Goal: Information Seeking & Learning: Check status

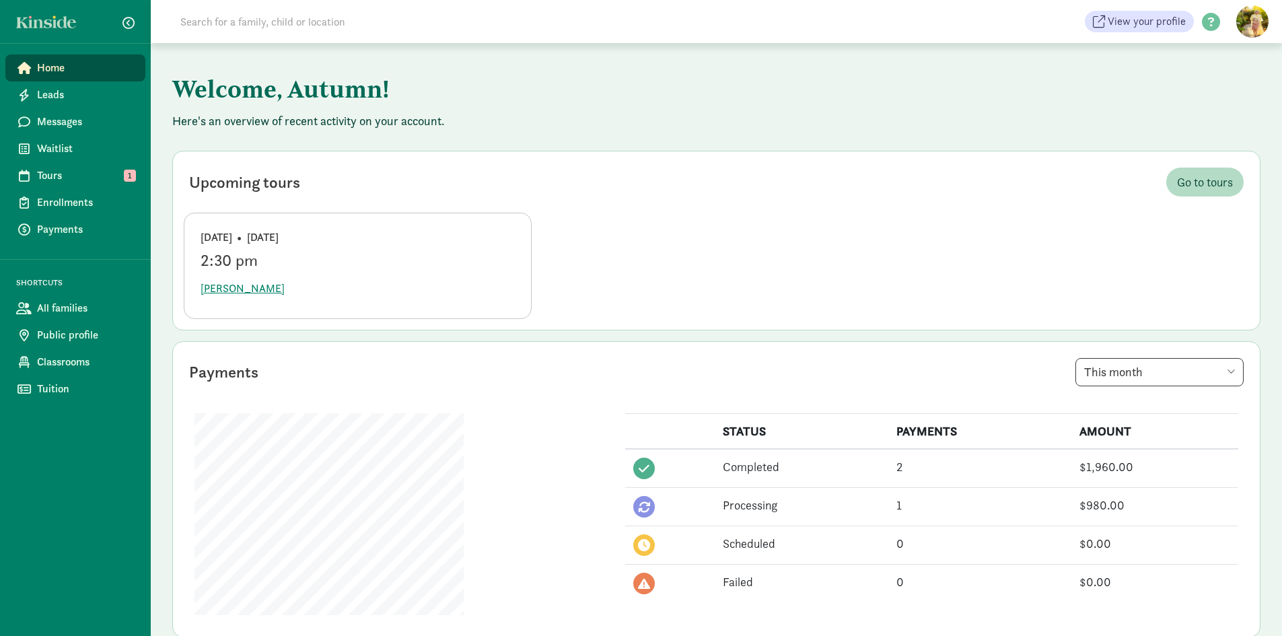
click at [237, 18] on input at bounding box center [361, 21] width 378 height 27
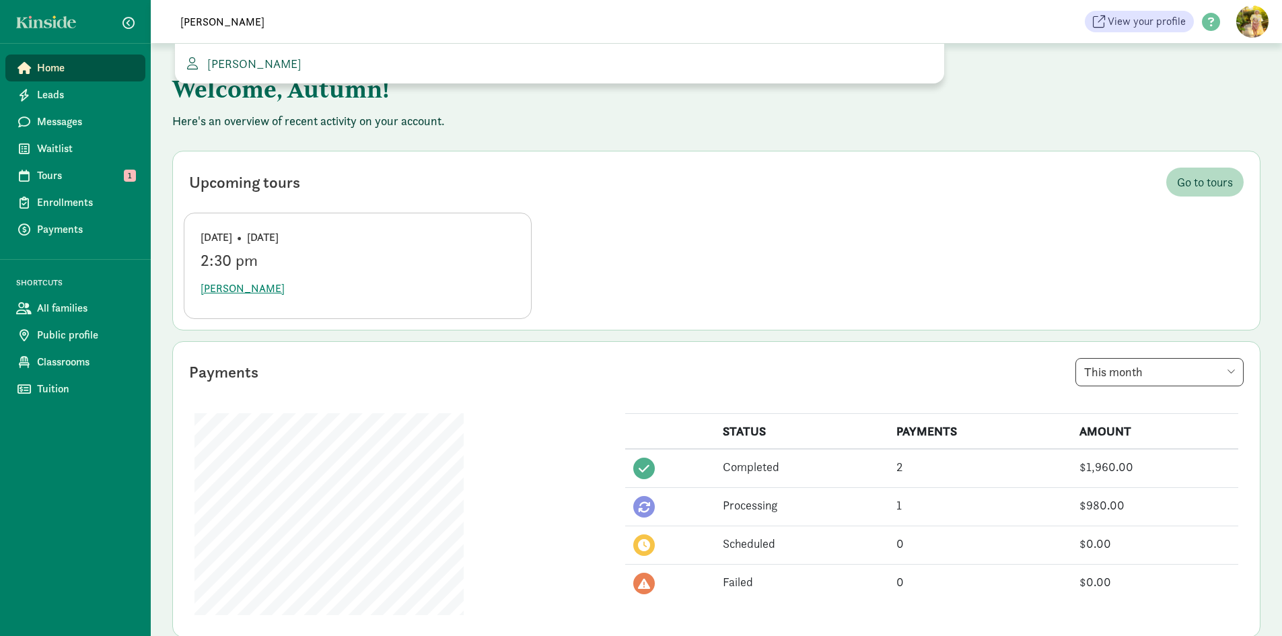
type input "cameron sm"
click at [260, 65] on span "[PERSON_NAME]" at bounding box center [252, 63] width 100 height 15
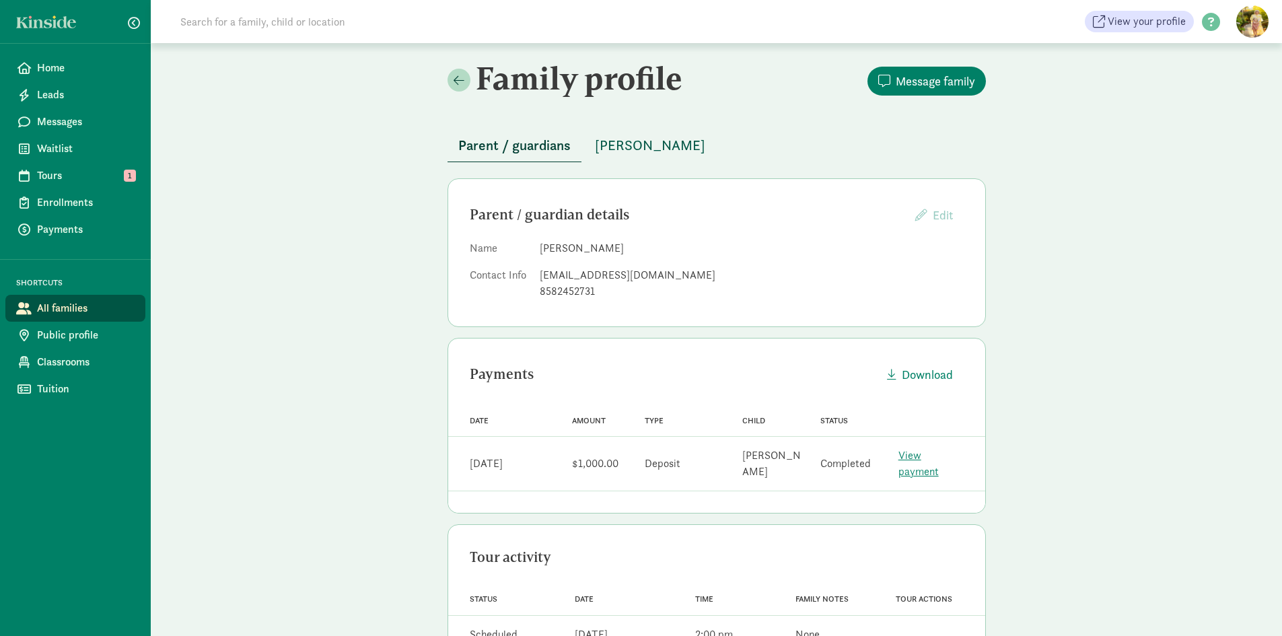
click at [625, 147] on span "[PERSON_NAME]" at bounding box center [650, 146] width 110 height 22
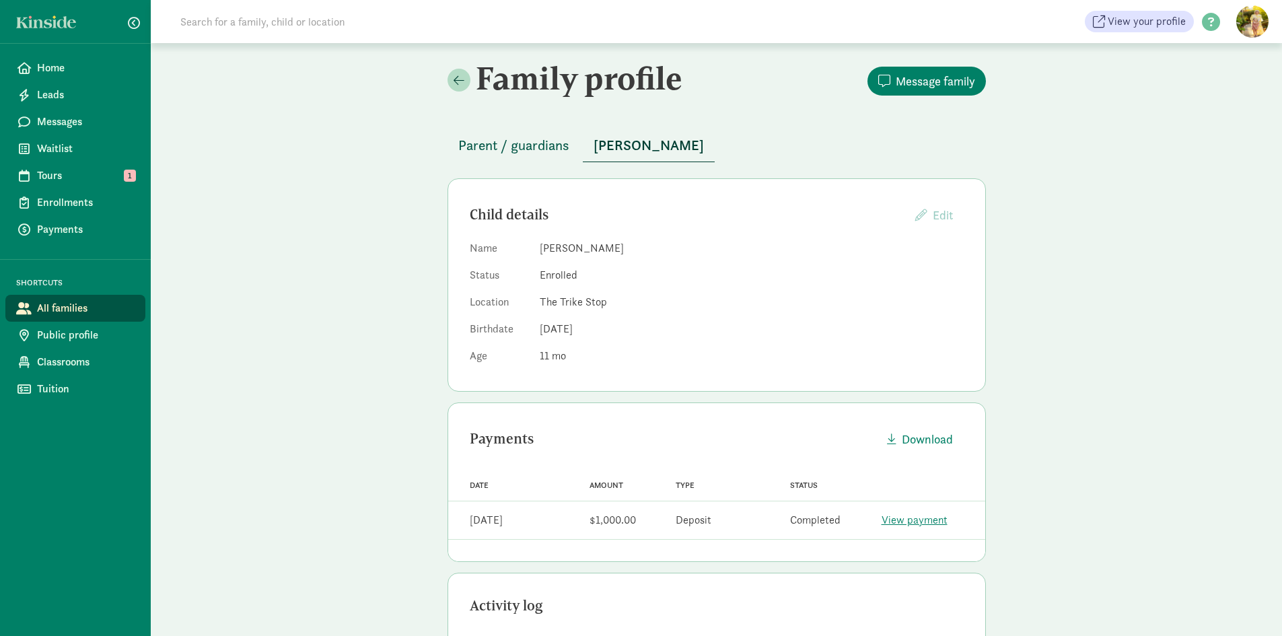
click at [477, 145] on span "Parent / guardians" at bounding box center [513, 146] width 111 height 22
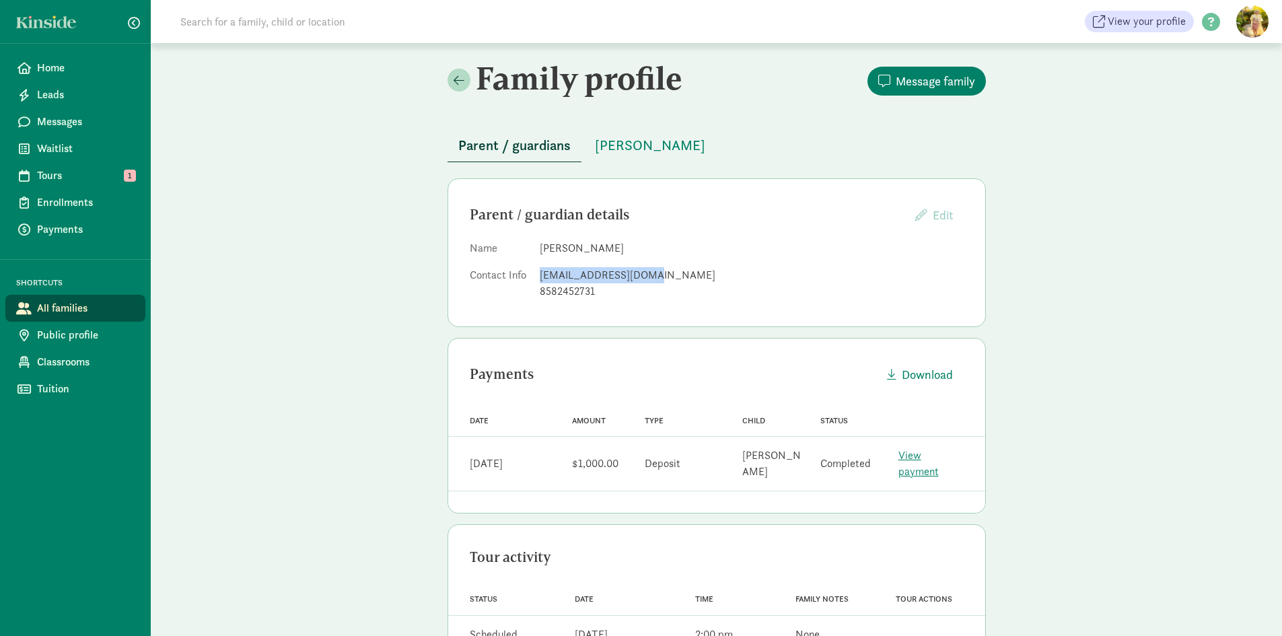
drag, startPoint x: 654, startPoint y: 274, endPoint x: 538, endPoint y: 278, distance: 116.5
click at [538, 278] on dl "Name Cameron Smith Contact Info camsmith05@gmail.com 8582452731" at bounding box center [717, 272] width 494 height 65
copy div "camsmith05@gmail.com"
drag, startPoint x: 612, startPoint y: 292, endPoint x: 537, endPoint y: 291, distance: 75.4
click at [537, 291] on dl "Name Cameron Smith Contact Info camsmith05@gmail.com 8582452731" at bounding box center [717, 272] width 494 height 65
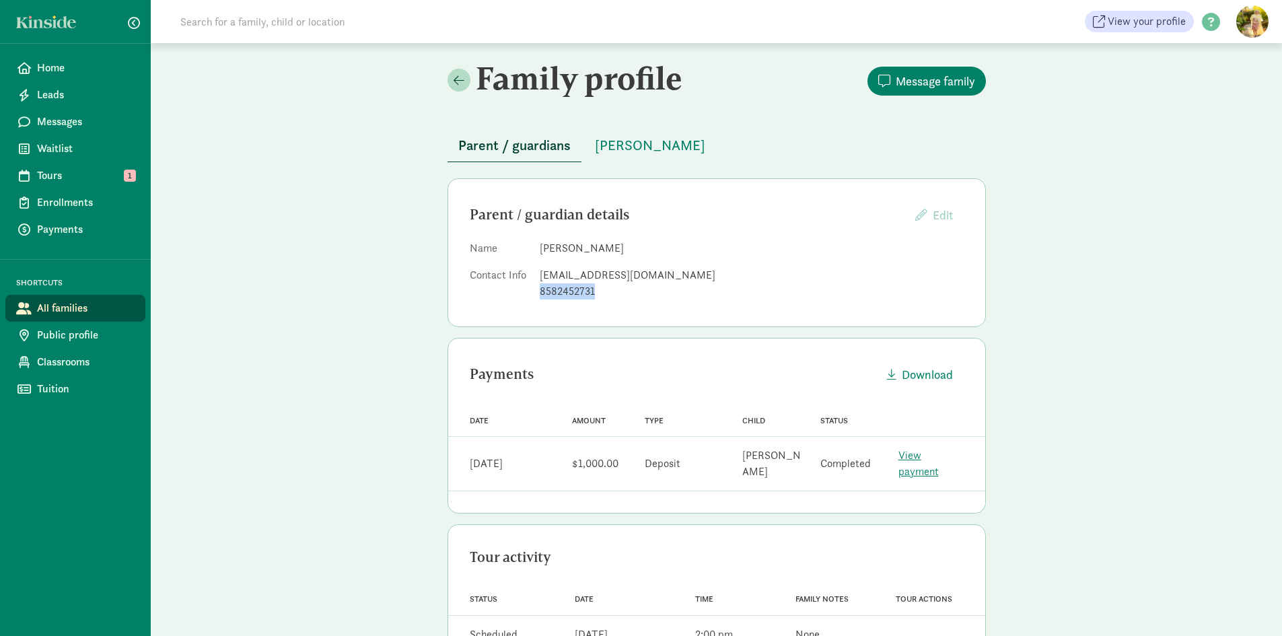
copy div "8582452731"
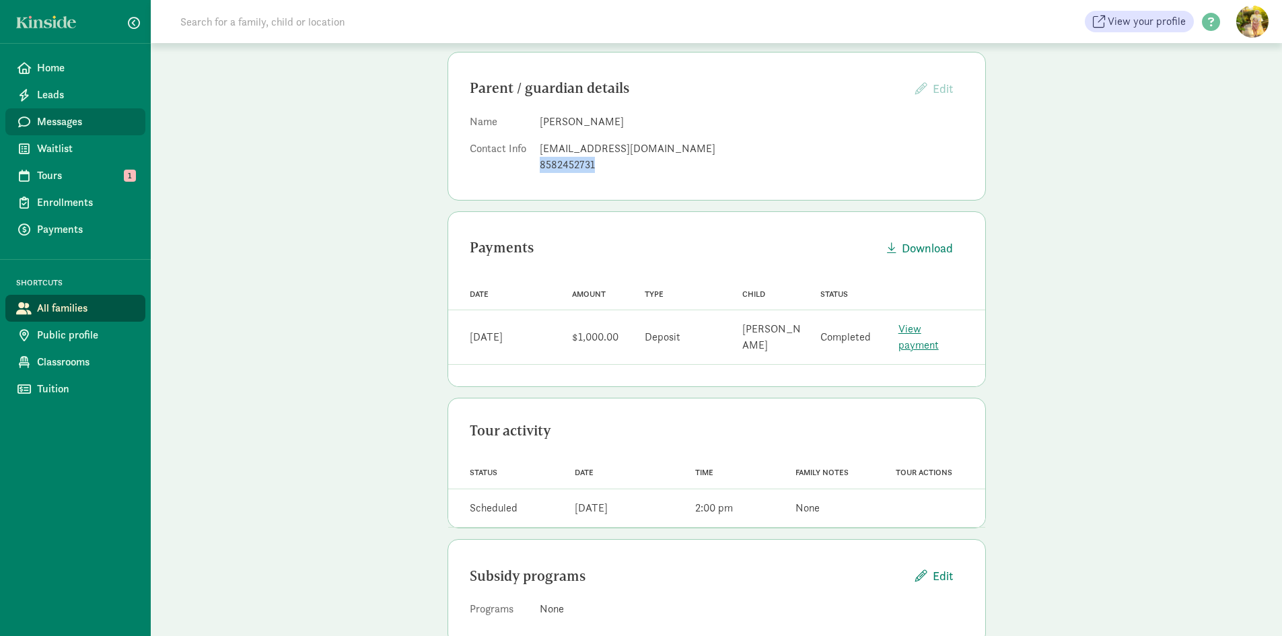
scroll to position [146, 0]
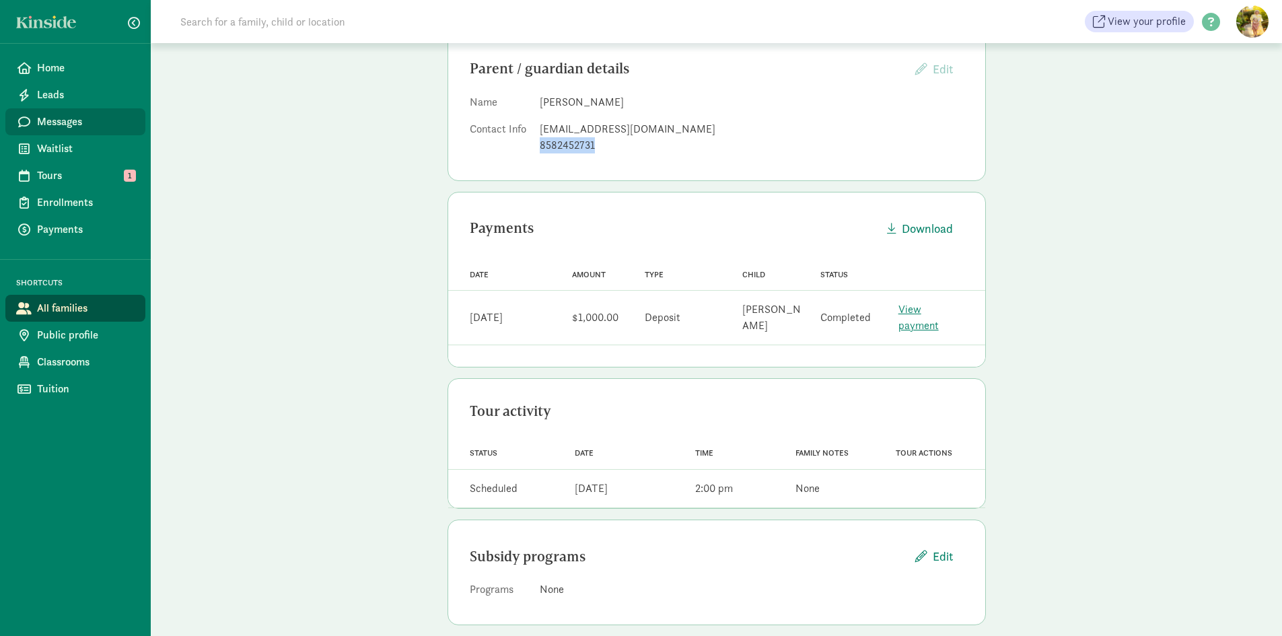
click at [55, 132] on link "Messages" at bounding box center [75, 121] width 140 height 27
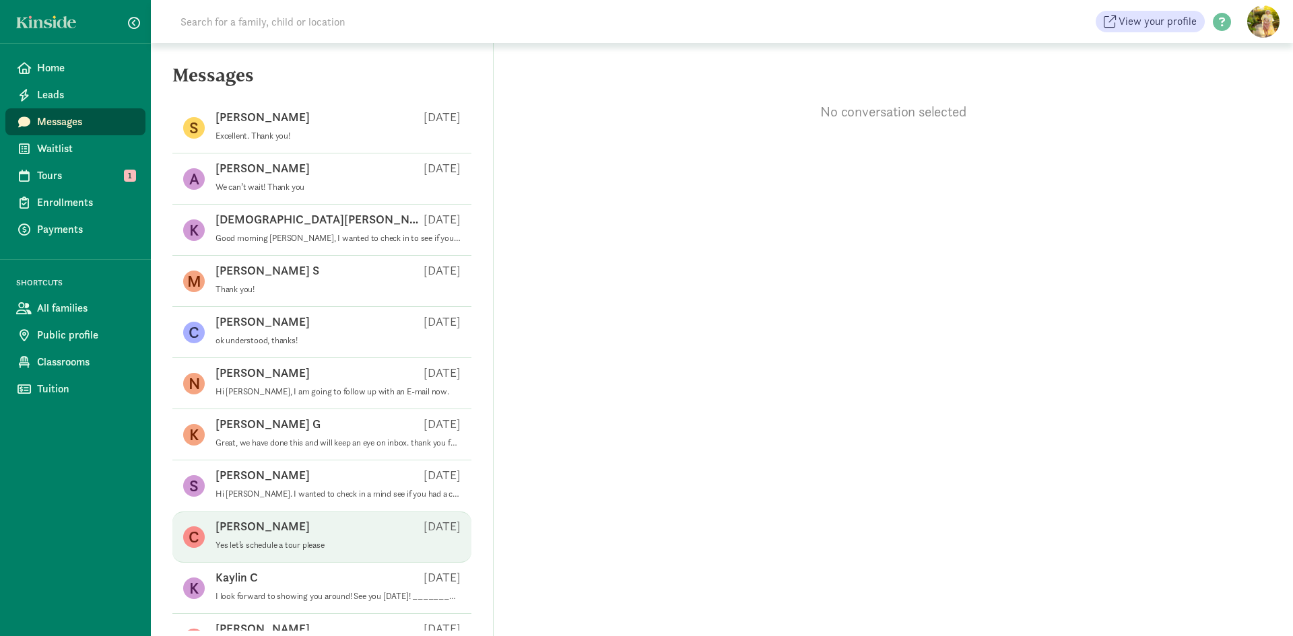
click at [266, 536] on div "[PERSON_NAME] S [DATE]" at bounding box center [337, 529] width 245 height 22
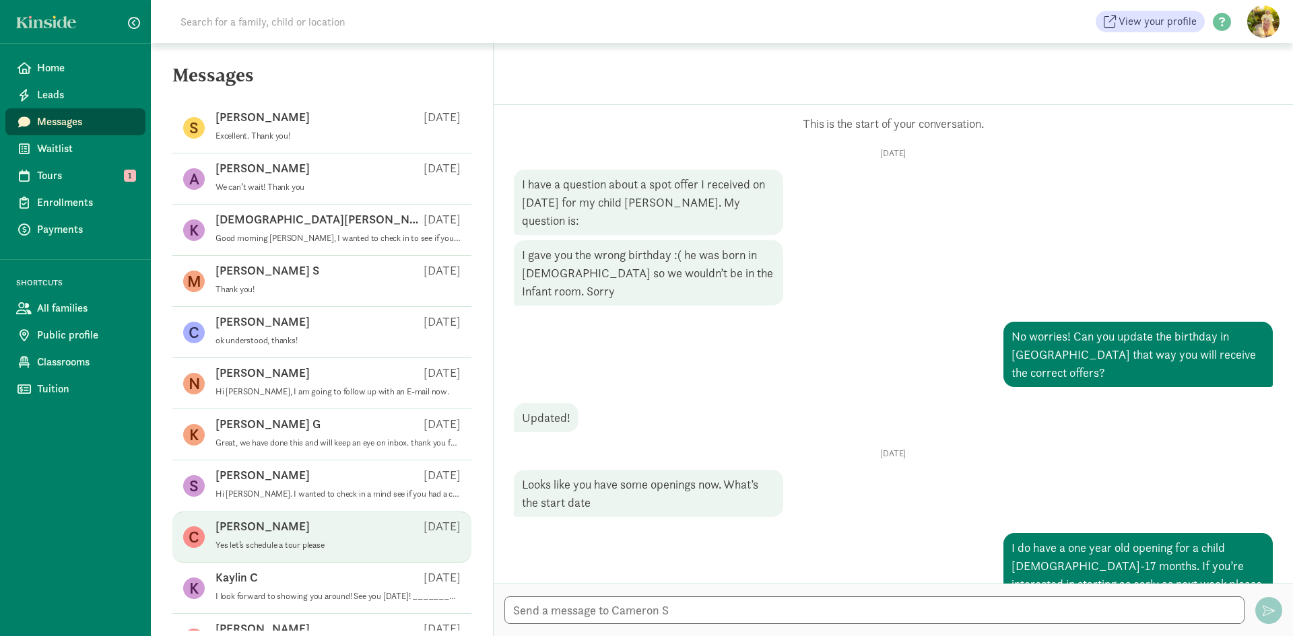
scroll to position [239, 0]
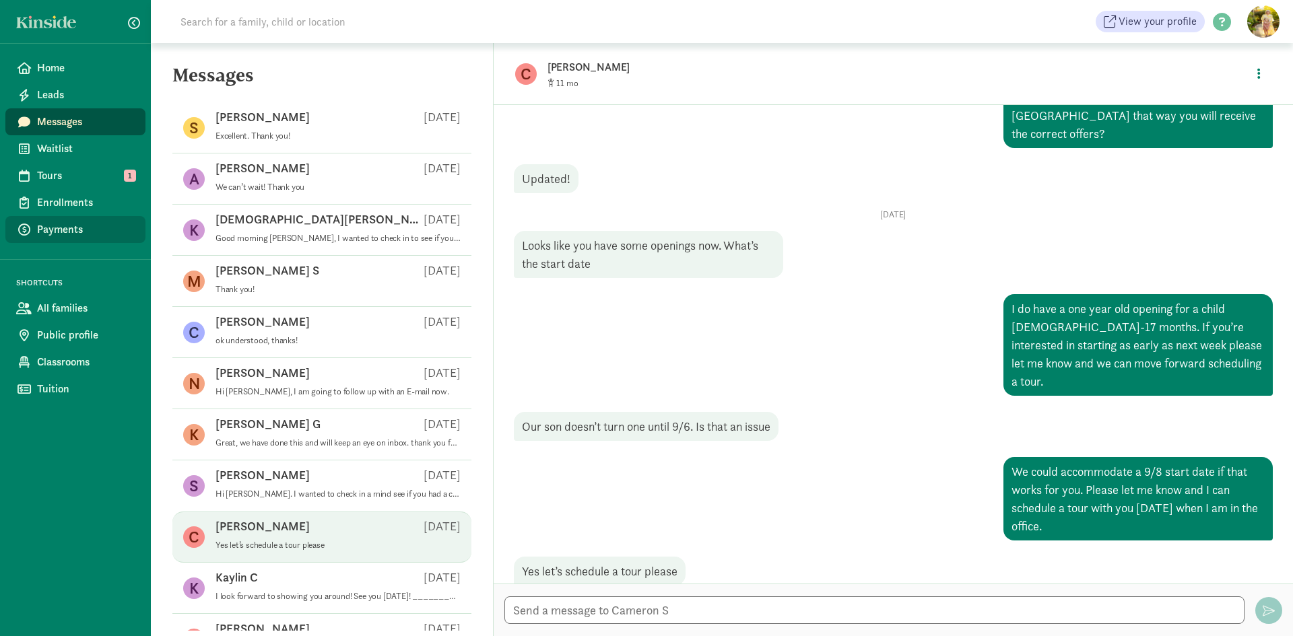
click at [70, 240] on link "Payments" at bounding box center [75, 229] width 140 height 27
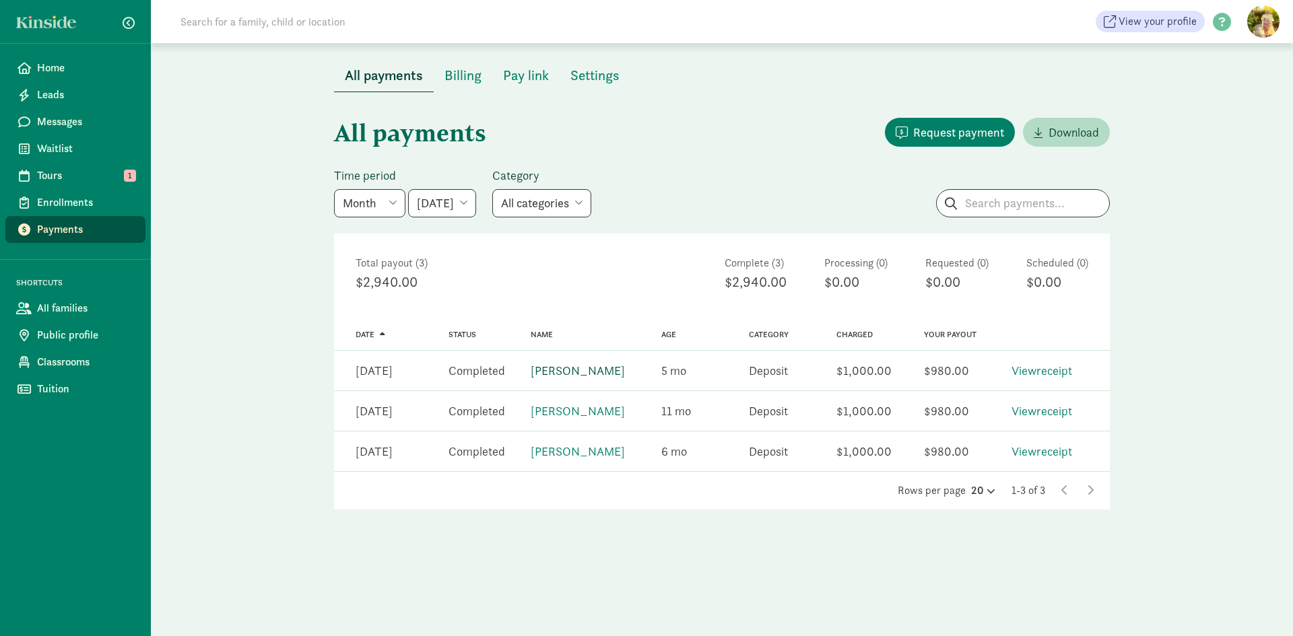
click at [561, 370] on link "[PERSON_NAME]" at bounding box center [577, 370] width 94 height 15
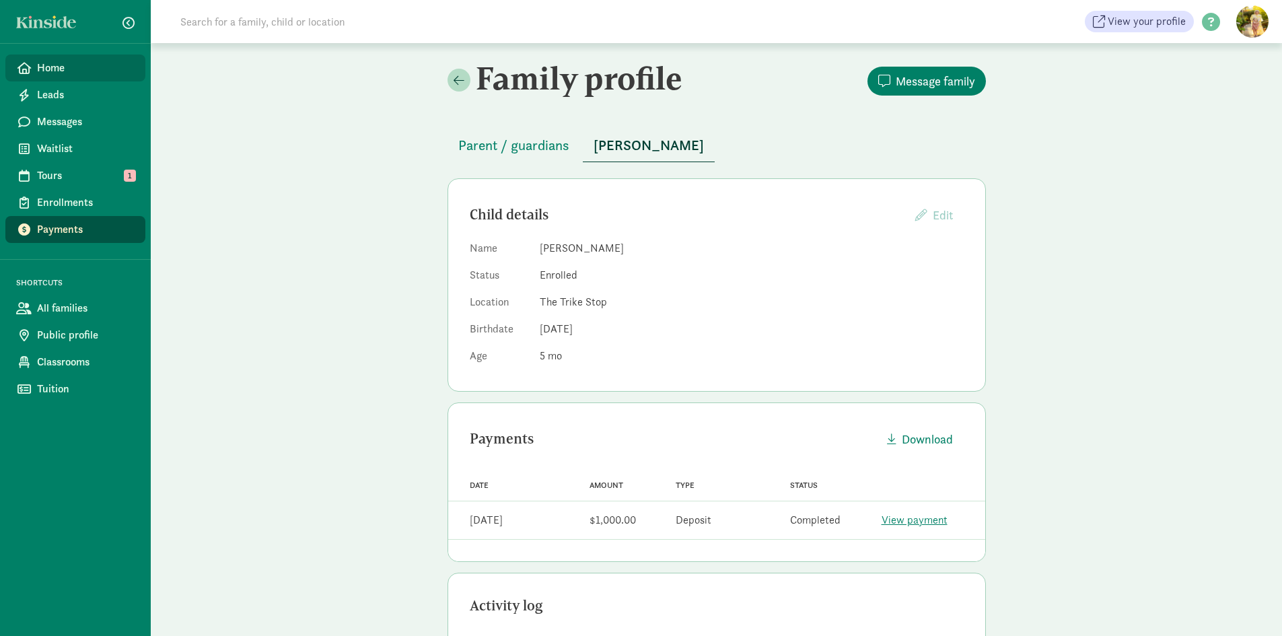
click at [53, 69] on span "Home" at bounding box center [86, 68] width 98 height 16
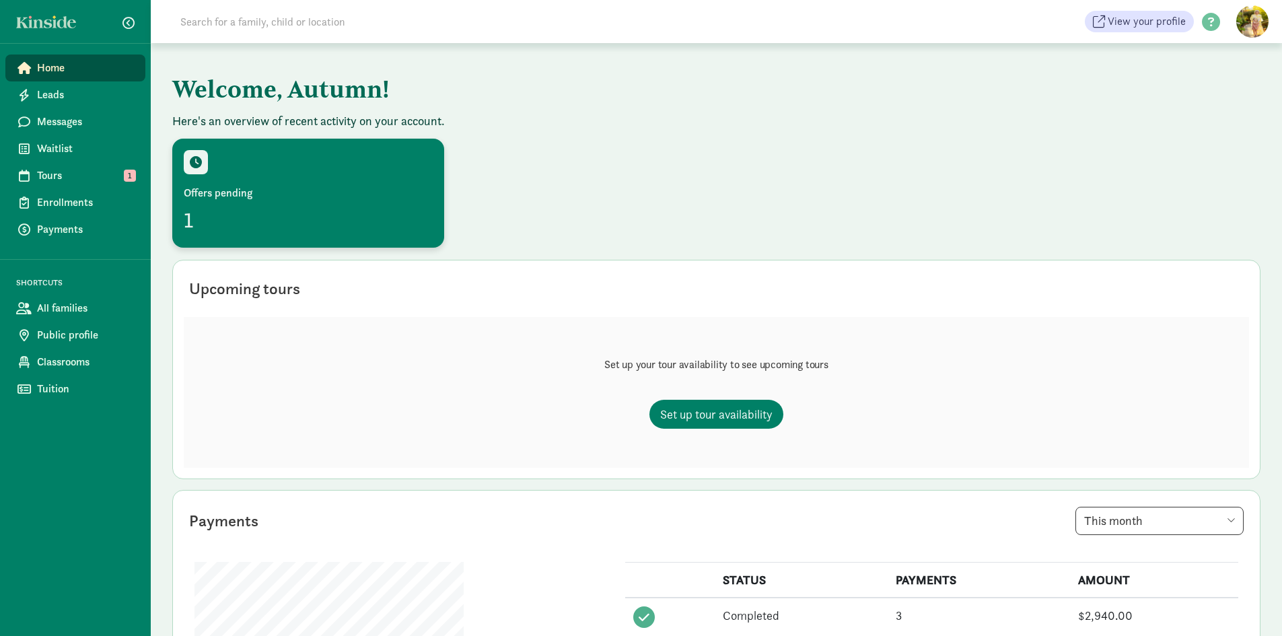
click at [242, 201] on div "Offers pending" at bounding box center [308, 193] width 249 height 16
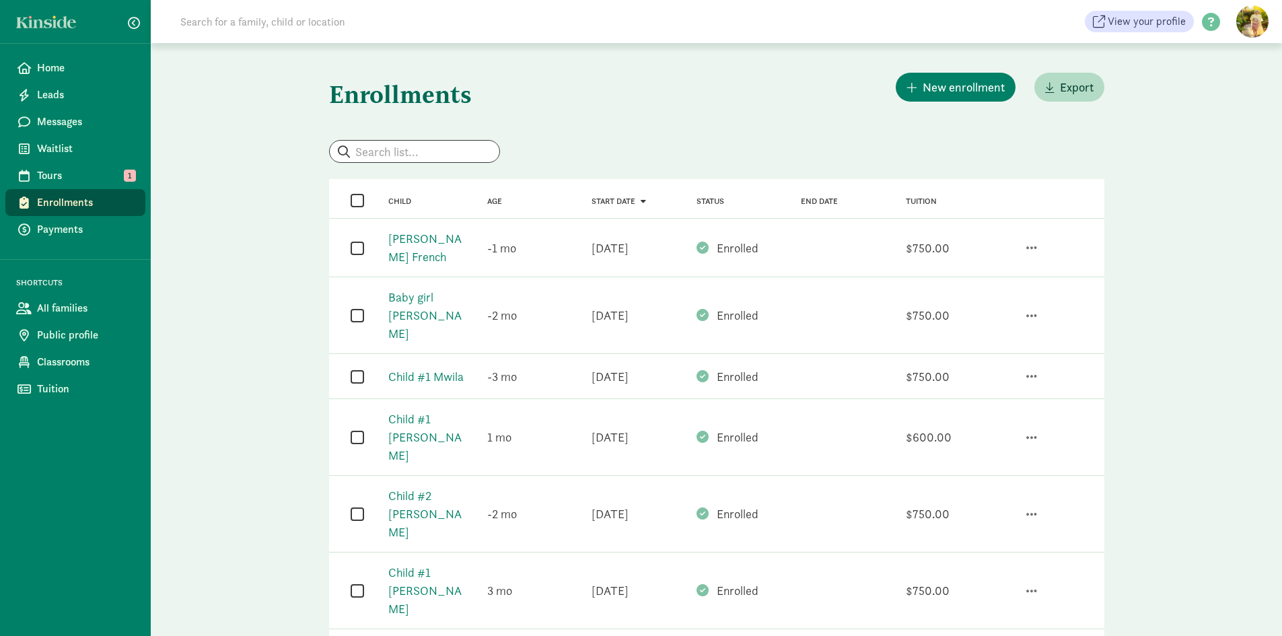
click at [621, 199] on span "Start date" at bounding box center [614, 201] width 44 height 9
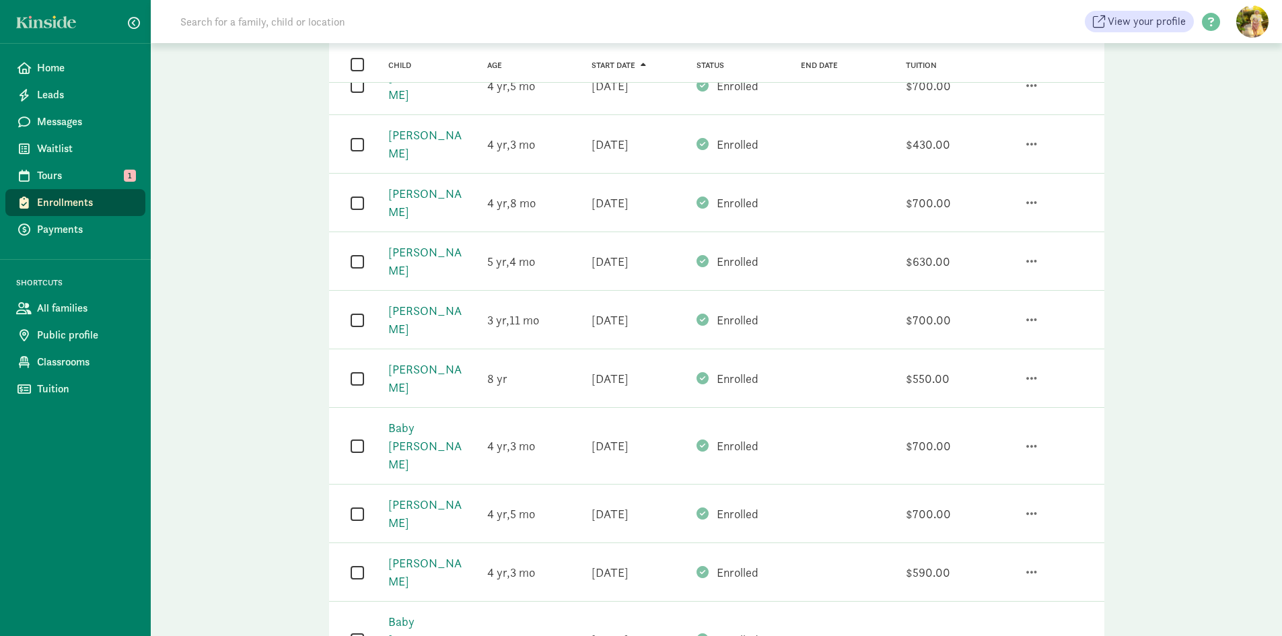
scroll to position [132, 0]
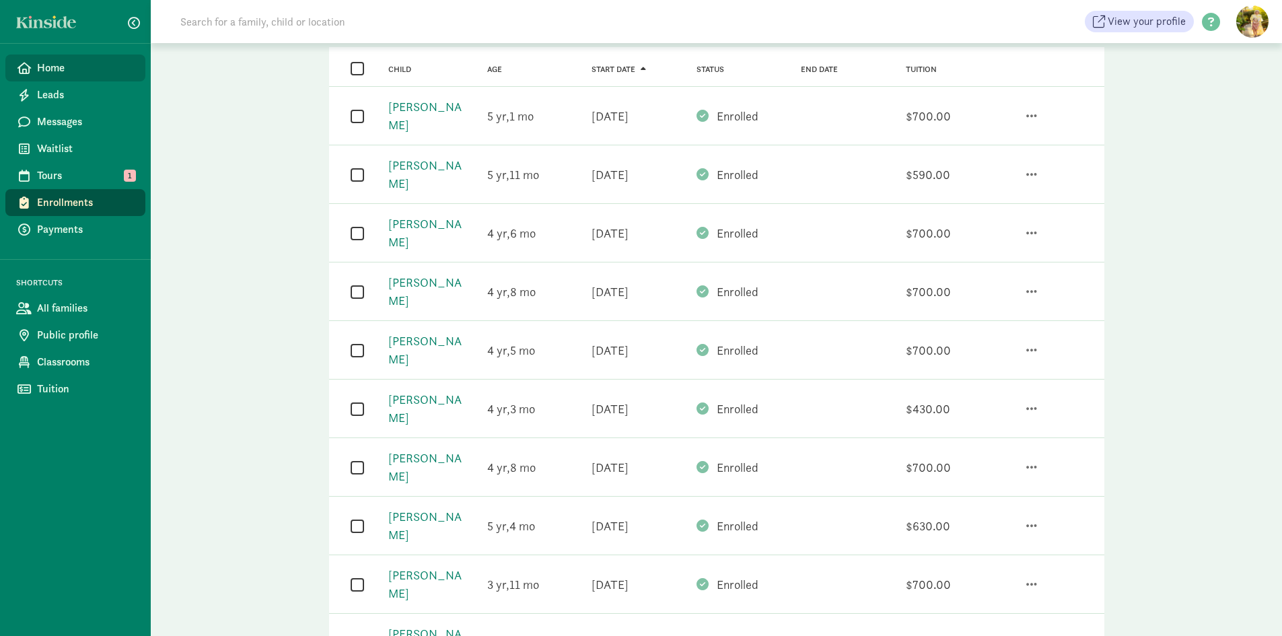
click at [44, 69] on span "Home" at bounding box center [86, 68] width 98 height 16
